Goal: Obtain resource: Obtain resource

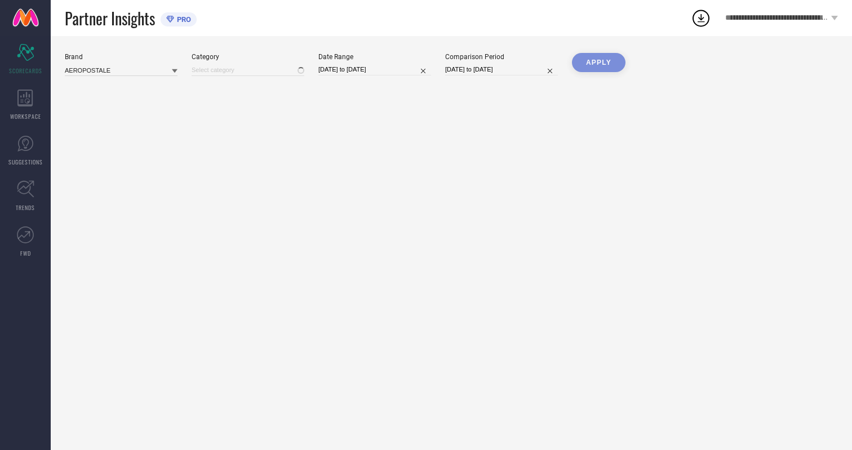
type input "All"
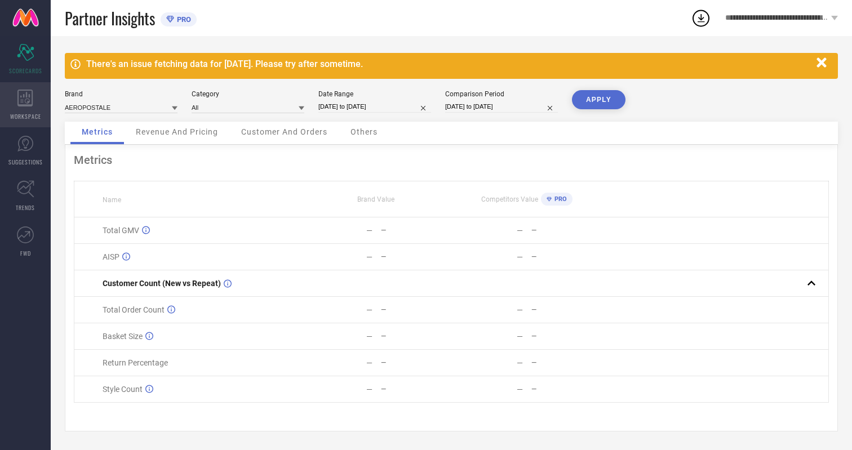
click at [25, 105] on icon at bounding box center [24, 98] width 15 height 17
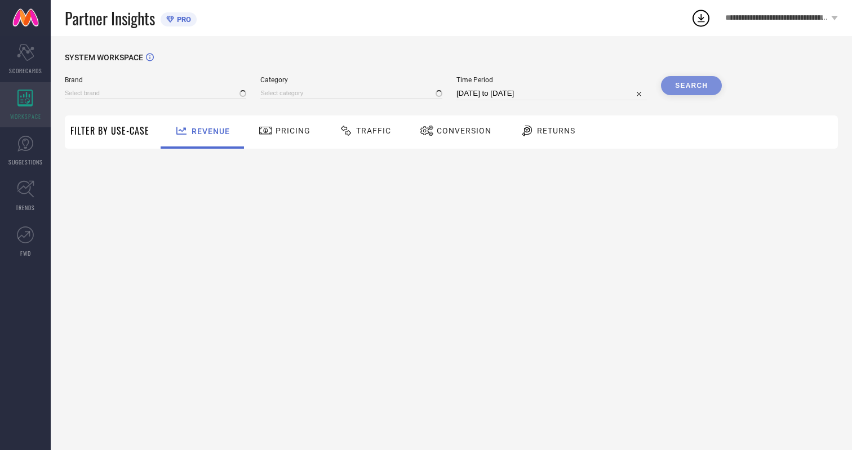
type input "AEROPOSTALE"
type input "All"
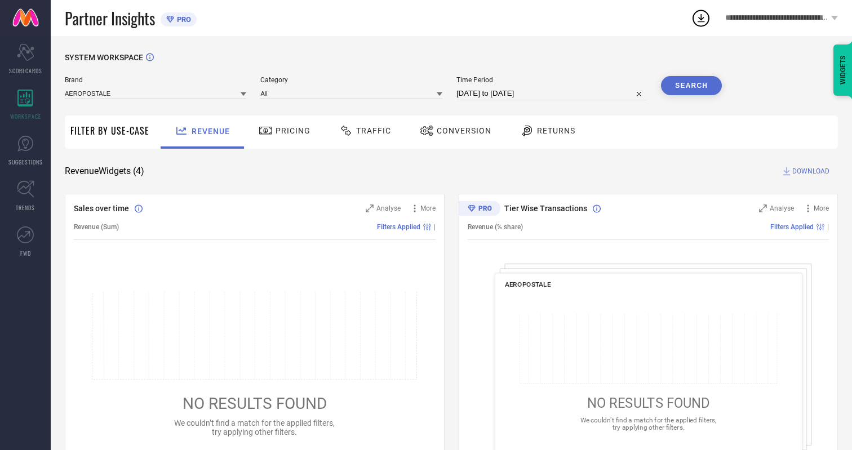
click at [460, 131] on span "Conversion" at bounding box center [464, 130] width 55 height 9
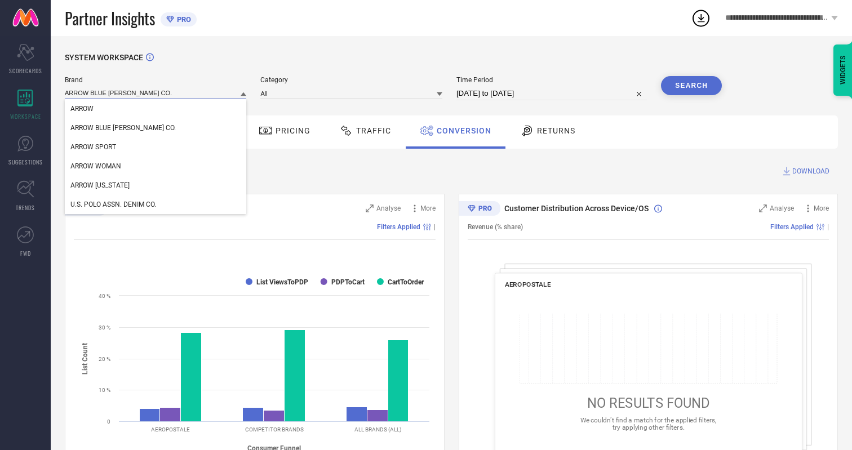
type input "ARROW BLUE [PERSON_NAME] CO."
click at [106, 128] on span "ARROW BLUE [PERSON_NAME] CO." at bounding box center [122, 128] width 105 height 8
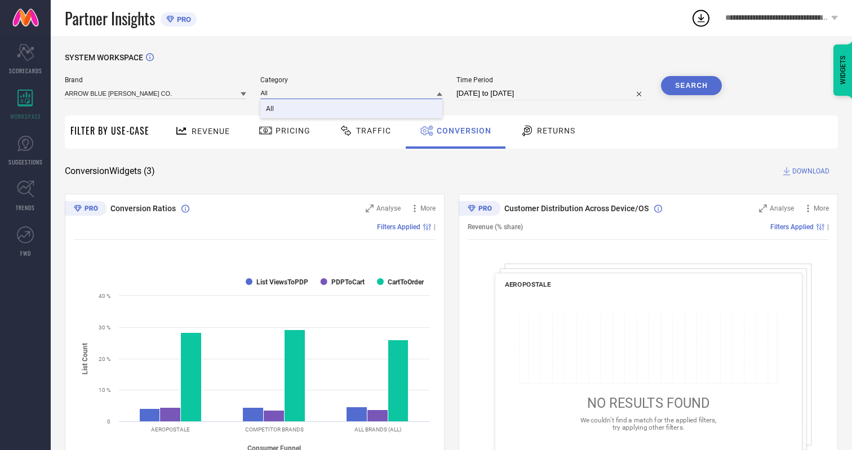
type input "All"
click at [271, 109] on span "All" at bounding box center [270, 109] width 8 height 8
click at [553, 94] on input "[DATE] to [DATE]" at bounding box center [552, 94] width 190 height 14
select select "6"
select select "2025"
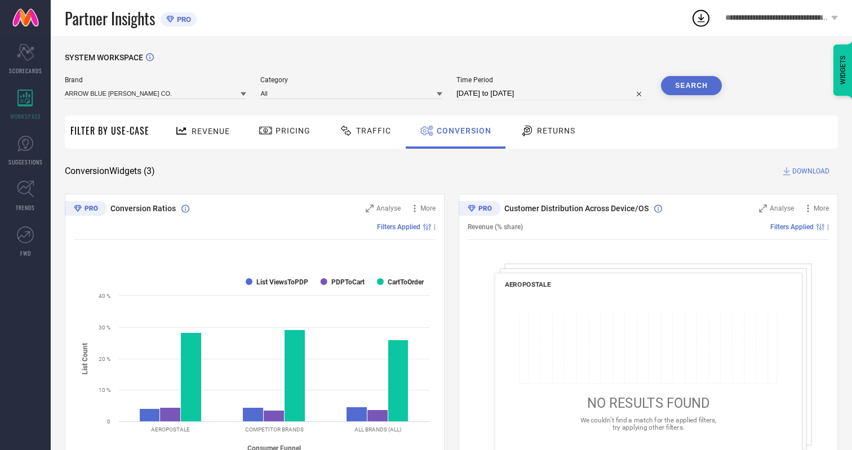
select select "7"
select select "2025"
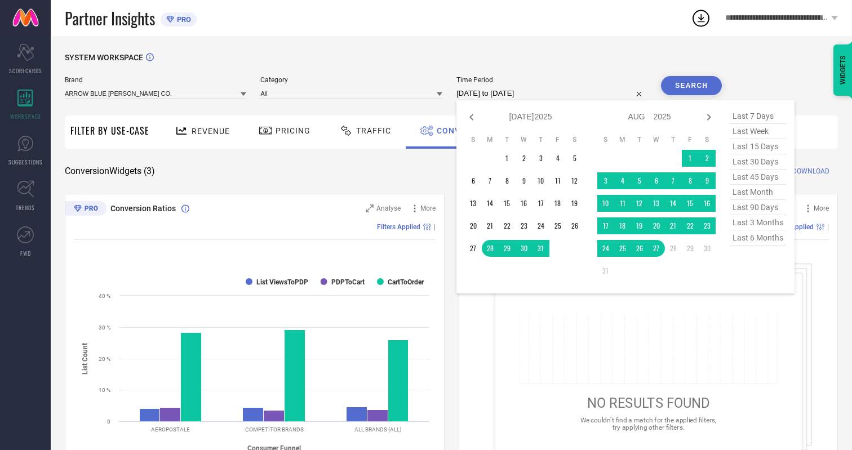
click at [625, 249] on td "25" at bounding box center [622, 248] width 17 height 17
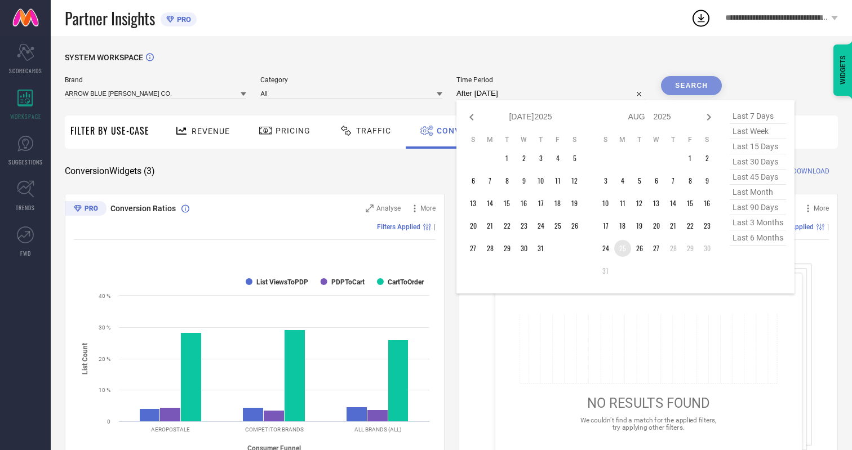
type input "[DATE] to [DATE]"
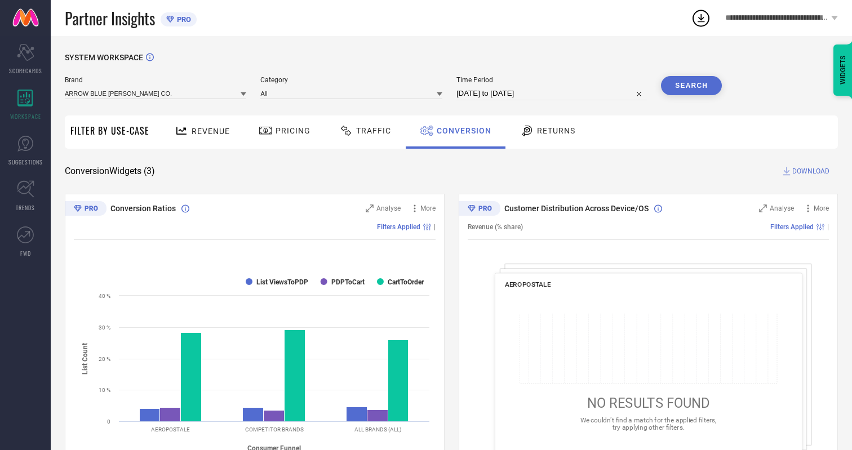
click at [692, 86] on button "Search" at bounding box center [691, 85] width 61 height 19
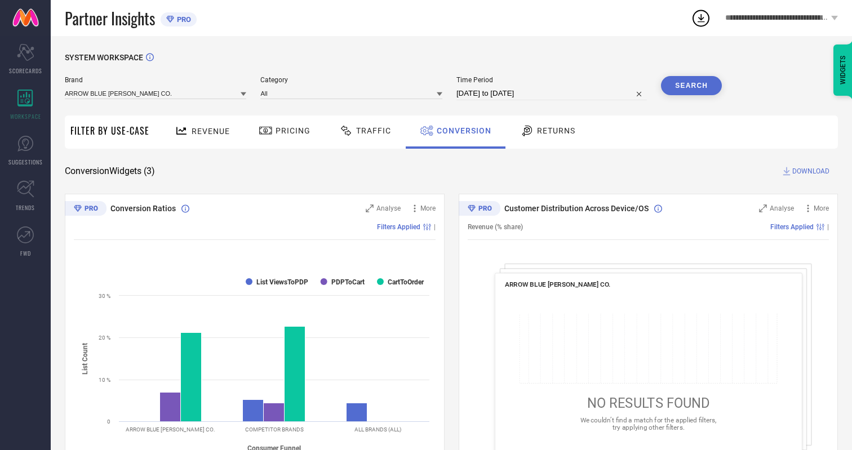
click at [811, 171] on span "DOWNLOAD" at bounding box center [810, 171] width 37 height 11
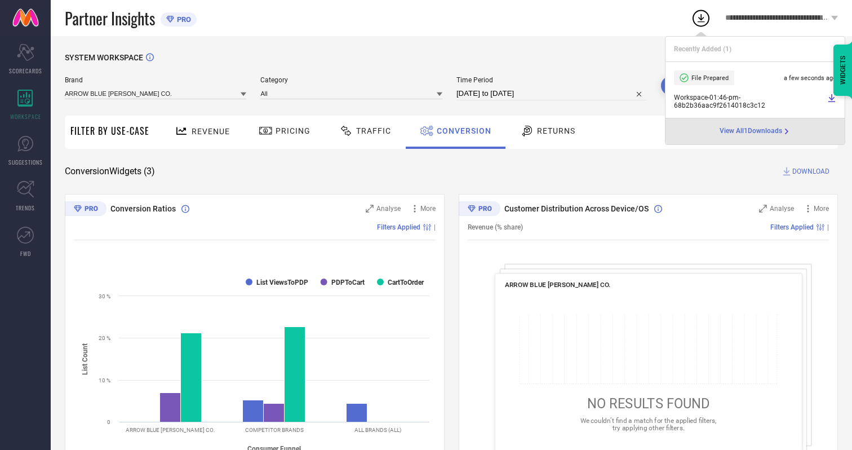
click at [461, 131] on span "Conversion" at bounding box center [464, 130] width 55 height 9
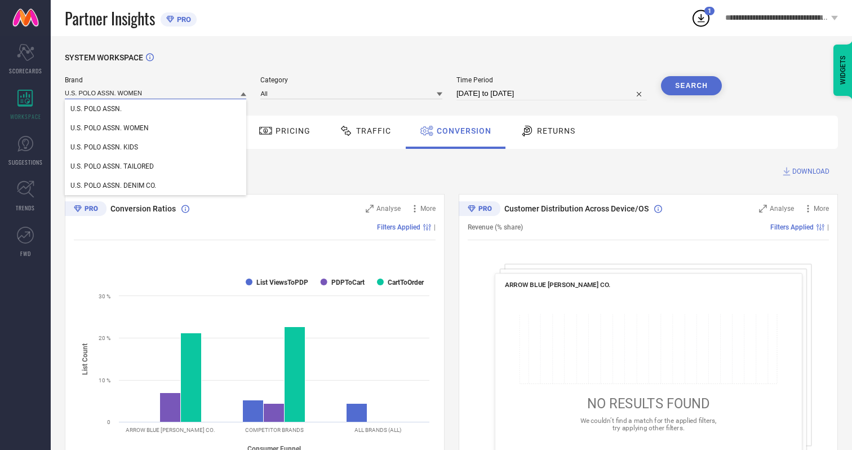
type input "U.S. POLO ASSN. WOMEN"
click at [109, 128] on span "U.S. POLO ASSN. WOMEN" at bounding box center [109, 128] width 78 height 8
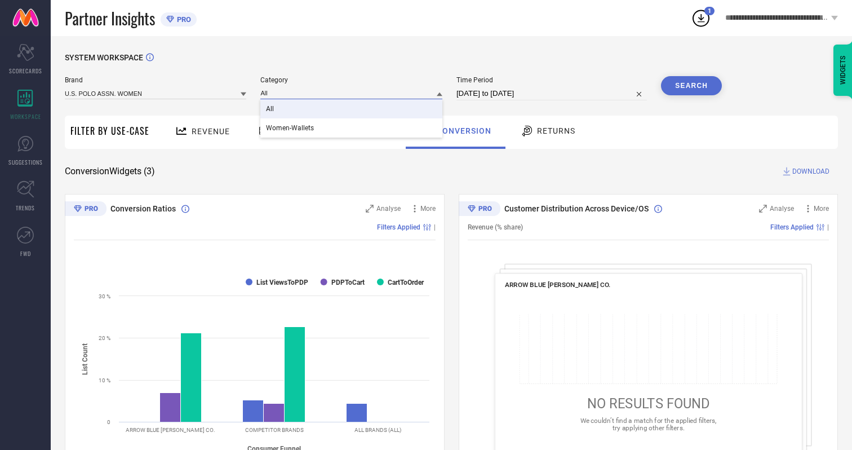
type input "All"
click at [271, 109] on span "All" at bounding box center [270, 109] width 8 height 8
click at [692, 86] on button "Search" at bounding box center [691, 85] width 61 height 19
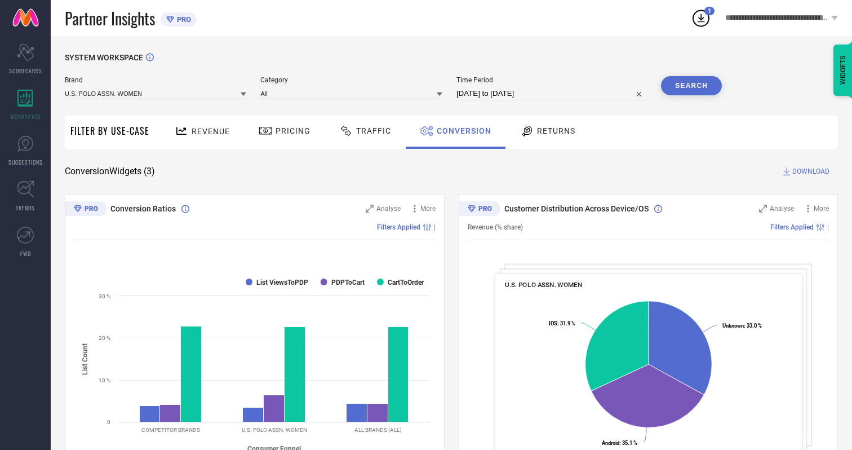
click at [811, 171] on span "DOWNLOAD" at bounding box center [810, 171] width 37 height 11
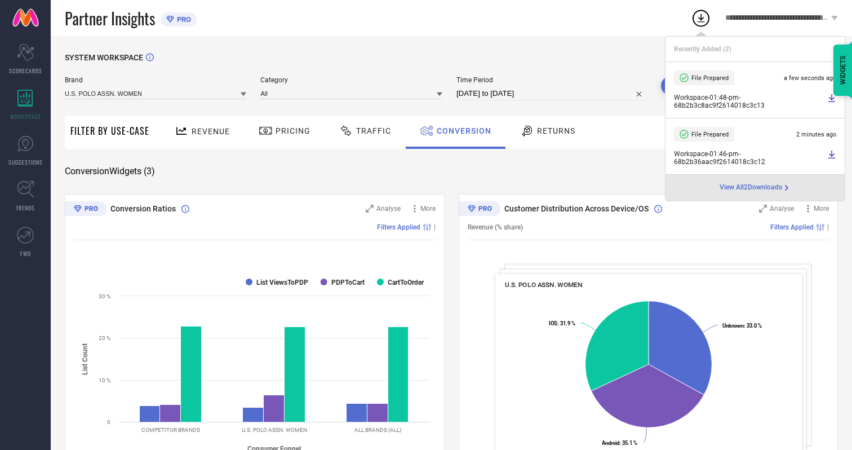
click at [461, 131] on span "Conversion" at bounding box center [464, 130] width 55 height 9
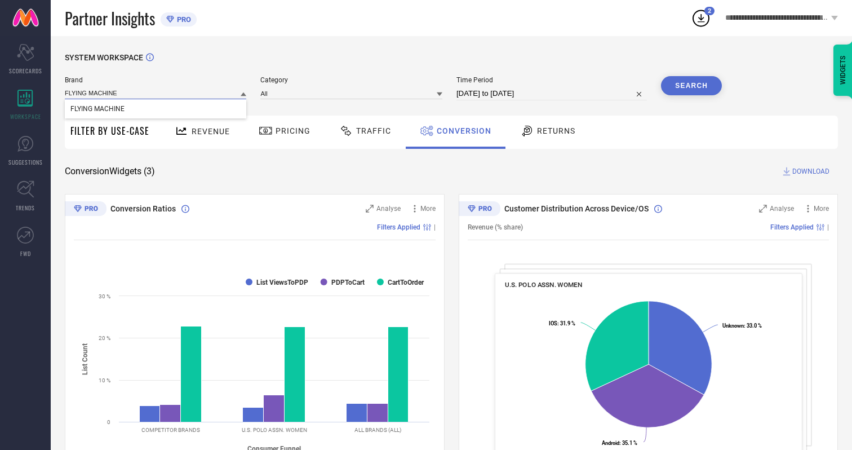
type input "FLYING MACHINE"
click at [97, 109] on span "FLYING MACHINE" at bounding box center [97, 109] width 54 height 8
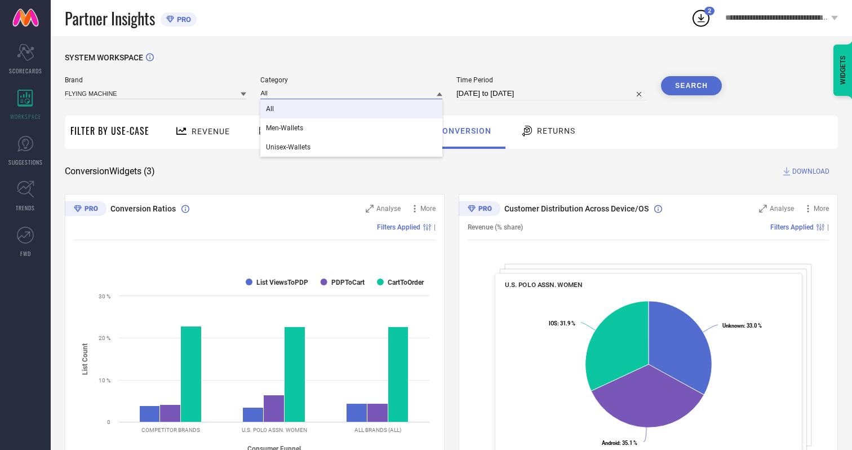
type input "All"
click at [271, 109] on span "All" at bounding box center [270, 109] width 8 height 8
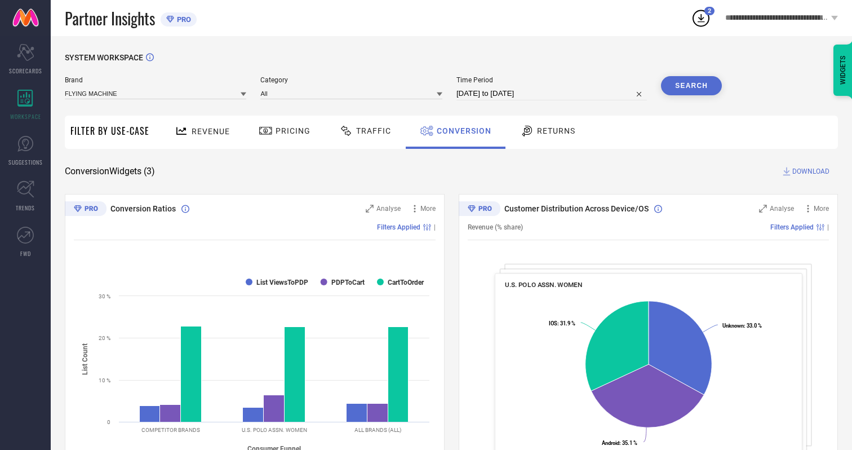
click at [692, 86] on button "Search" at bounding box center [691, 85] width 61 height 19
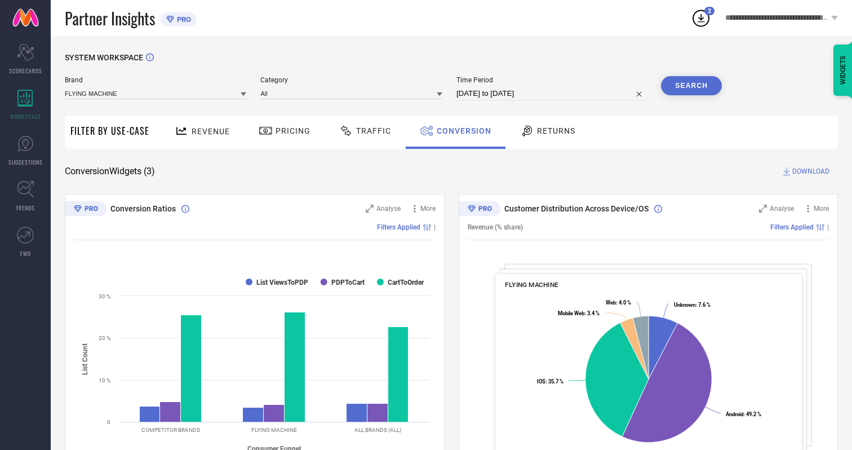
click at [811, 171] on span "DOWNLOAD" at bounding box center [810, 171] width 37 height 11
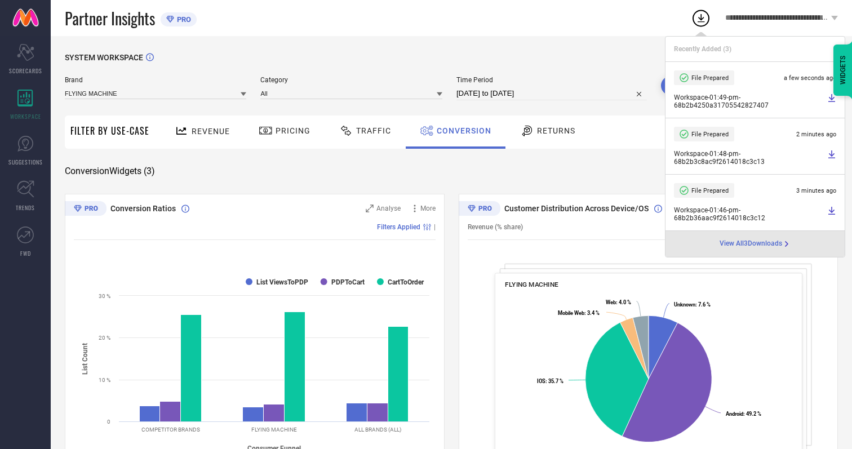
click at [461, 131] on span "Conversion" at bounding box center [464, 130] width 55 height 9
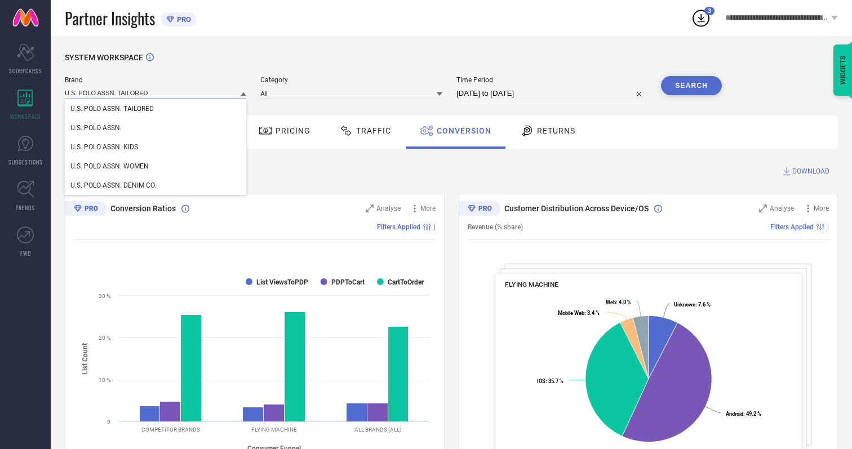
type input "U.S. POLO ASSN. TAILORED"
click at [112, 109] on span "U.S. POLO ASSN. TAILORED" at bounding box center [111, 109] width 83 height 8
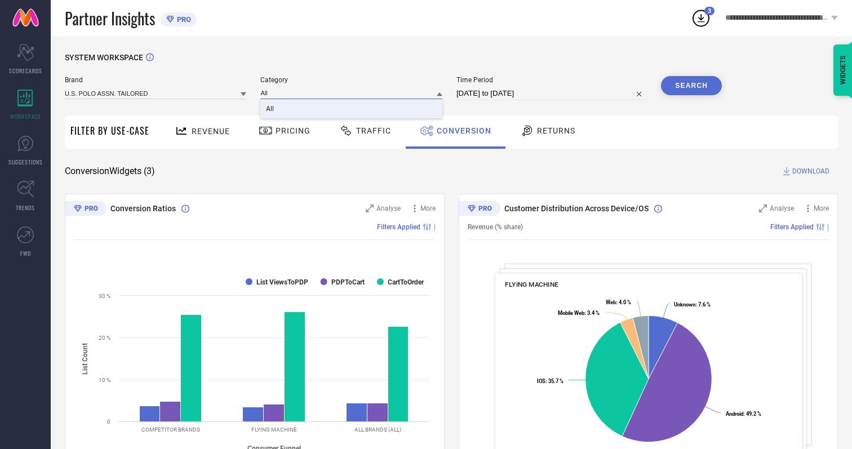
type input "All"
click at [271, 109] on span "All" at bounding box center [270, 109] width 8 height 8
click at [692, 86] on button "Search" at bounding box center [691, 85] width 61 height 19
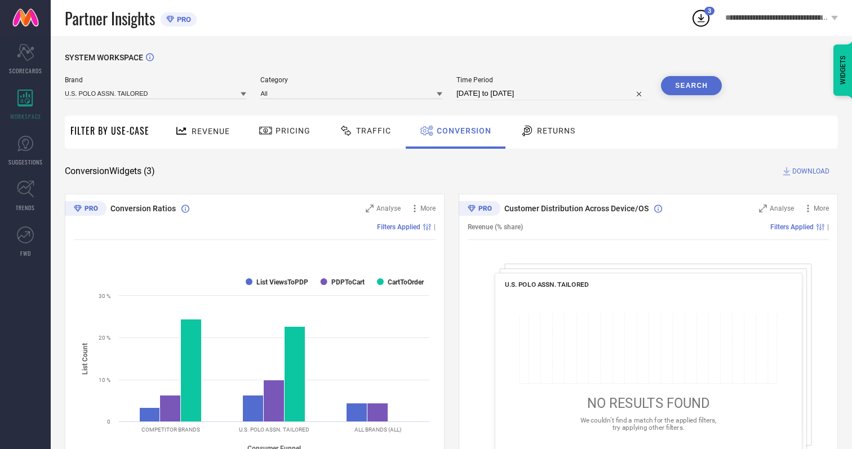
click at [811, 171] on span "DOWNLOAD" at bounding box center [810, 171] width 37 height 11
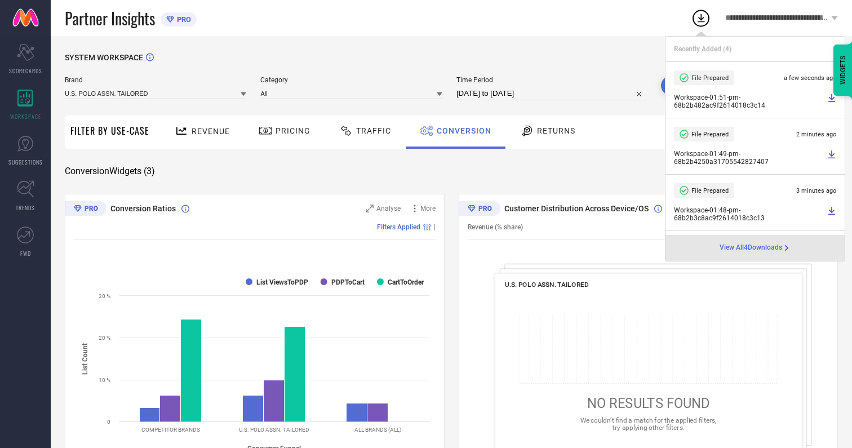
click at [461, 131] on span "Conversion" at bounding box center [464, 130] width 55 height 9
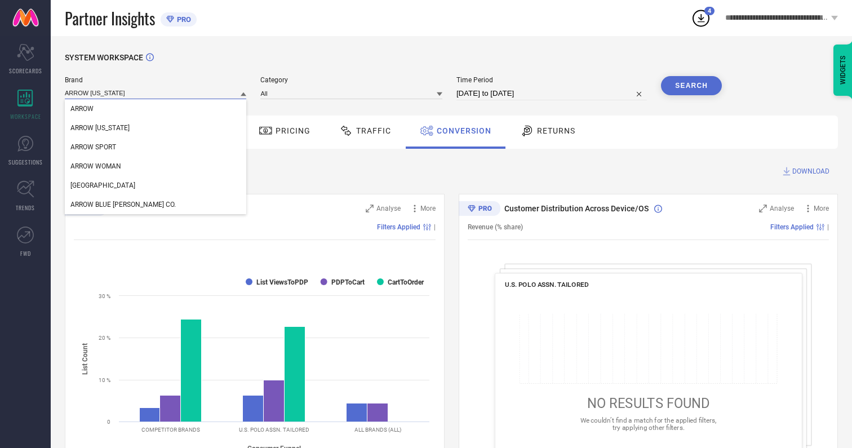
type input "ARROW [US_STATE]"
click at [99, 128] on span "ARROW [US_STATE]" at bounding box center [99, 128] width 59 height 8
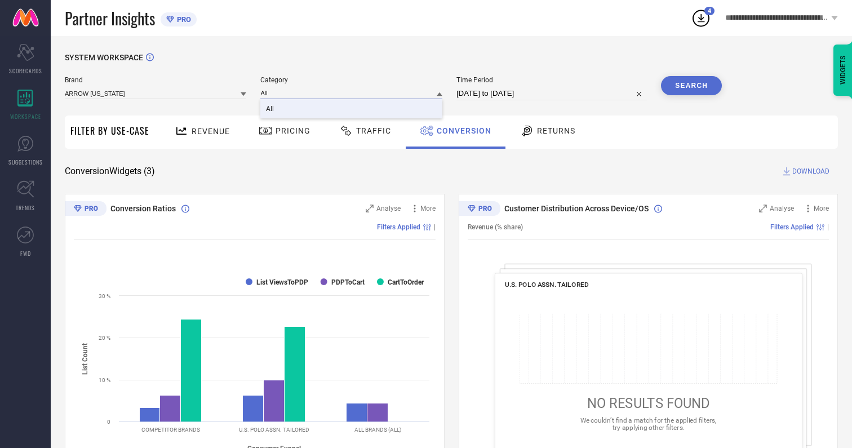
type input "All"
click at [271, 109] on span "All" at bounding box center [270, 109] width 8 height 8
click at [692, 86] on button "Search" at bounding box center [691, 85] width 61 height 19
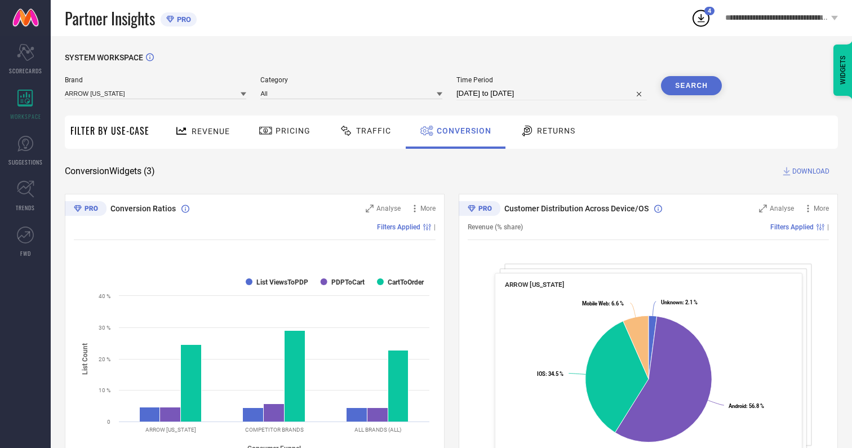
click at [811, 171] on span "DOWNLOAD" at bounding box center [810, 171] width 37 height 11
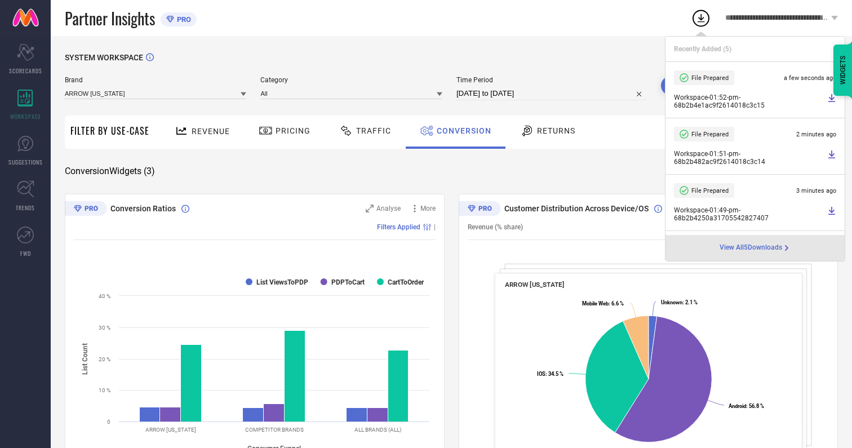
click at [461, 131] on span "Conversion" at bounding box center [464, 130] width 55 height 9
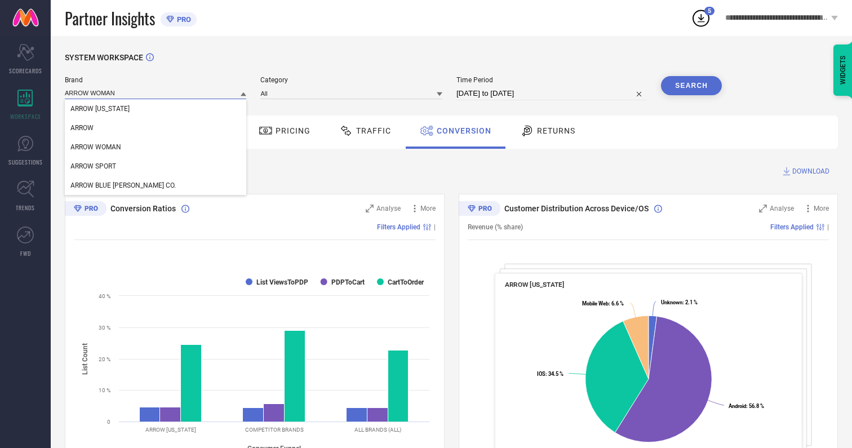
type input "ARROW WOMAN"
click at [96, 148] on span "ARROW WOMAN" at bounding box center [95, 147] width 51 height 8
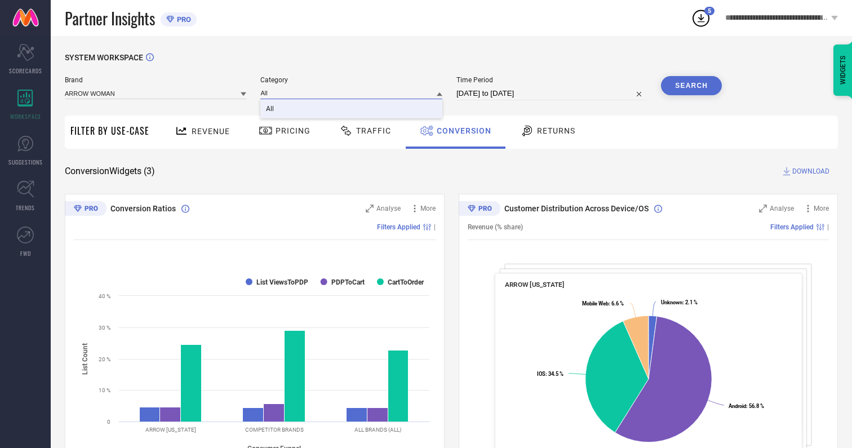
type input "All"
click at [271, 109] on span "All" at bounding box center [270, 109] width 8 height 8
click at [692, 86] on button "Search" at bounding box center [691, 85] width 61 height 19
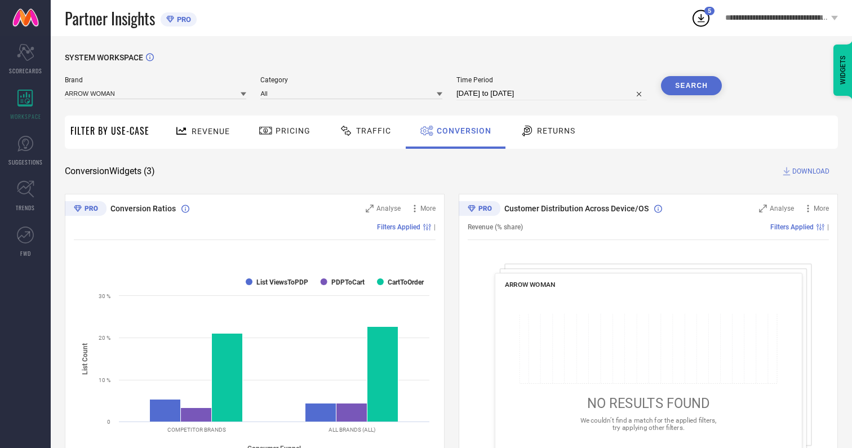
click at [811, 171] on span "DOWNLOAD" at bounding box center [810, 171] width 37 height 11
